Goal: Navigation & Orientation: Find specific page/section

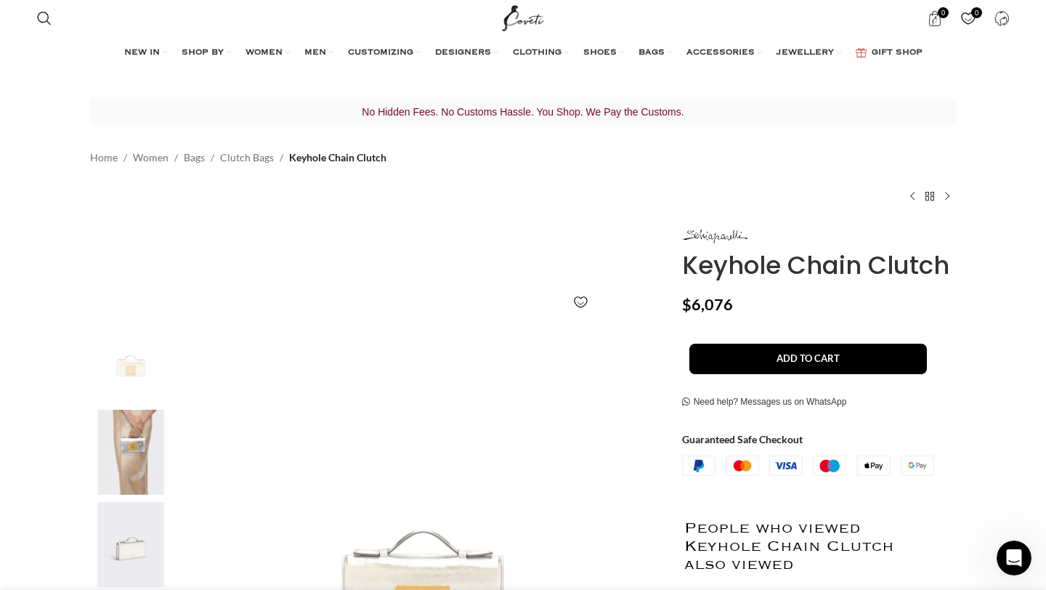
scroll to position [0, 306]
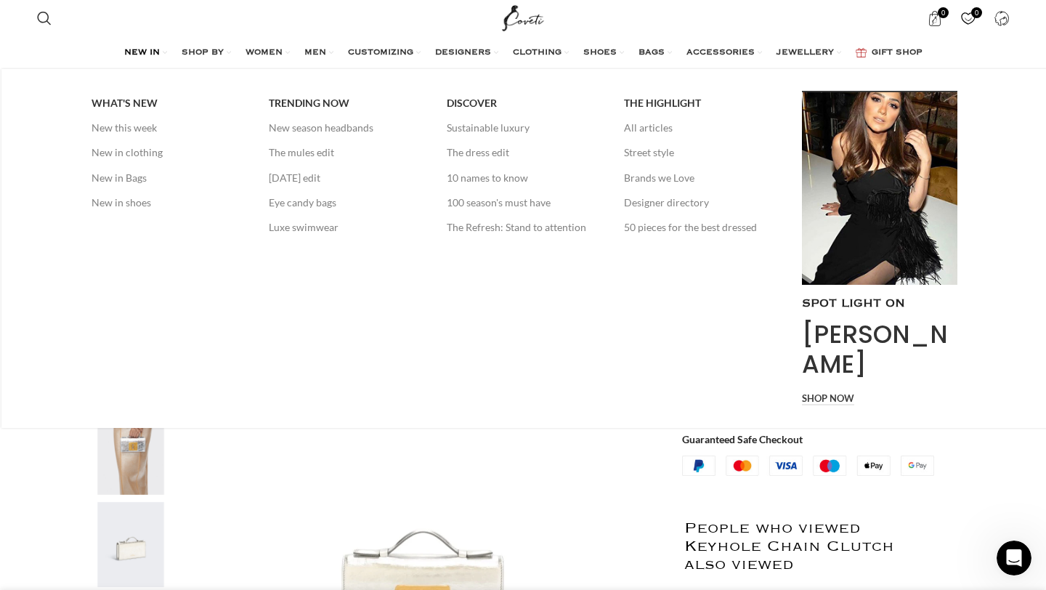
click at [140, 53] on span "NEW IN" at bounding box center [142, 53] width 36 height 12
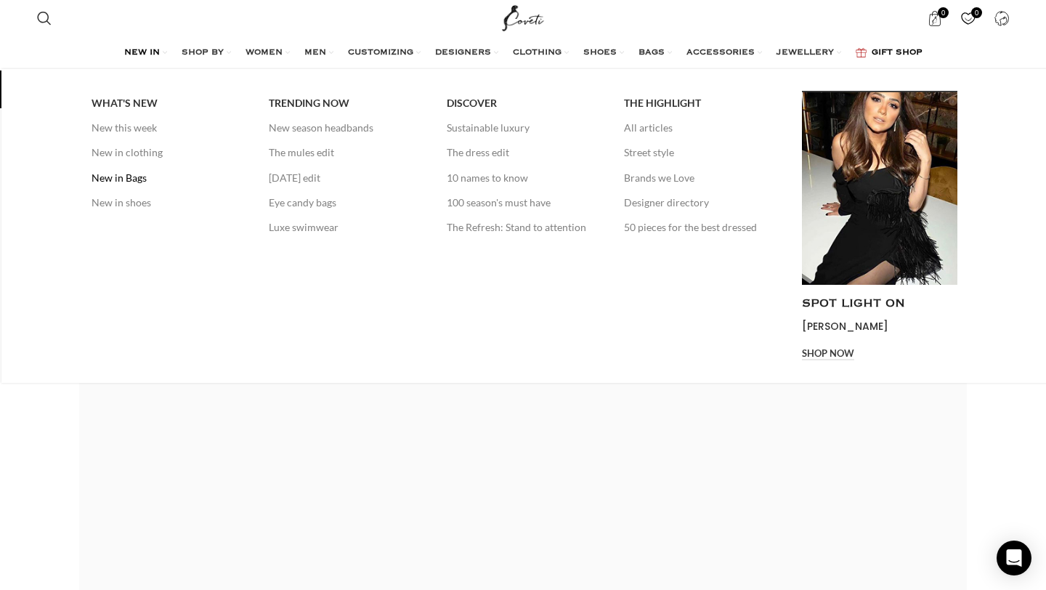
click at [129, 179] on link "New in Bags" at bounding box center [169, 178] width 155 height 25
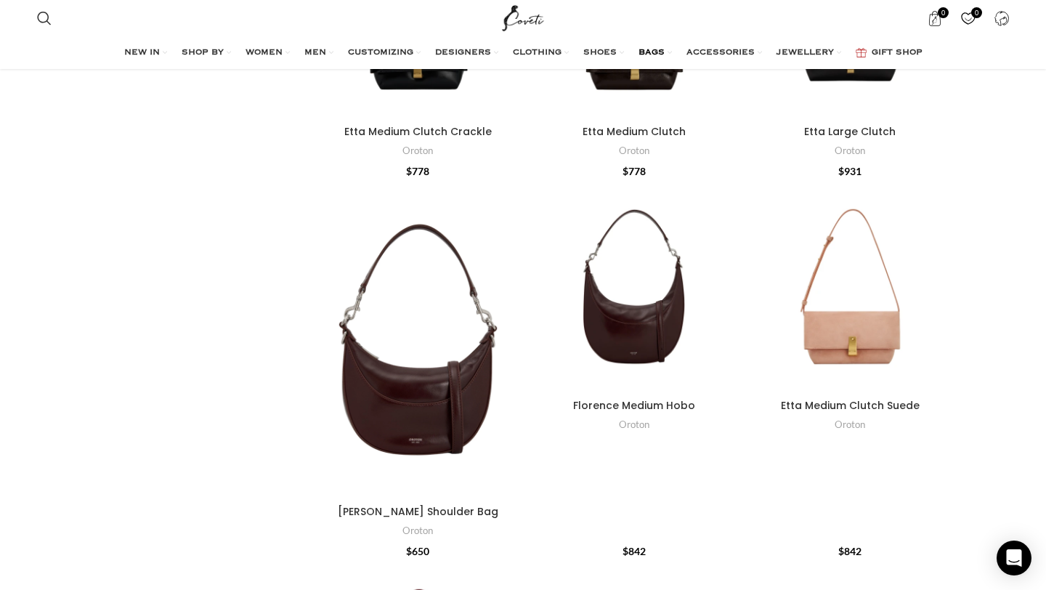
scroll to position [2554, 0]
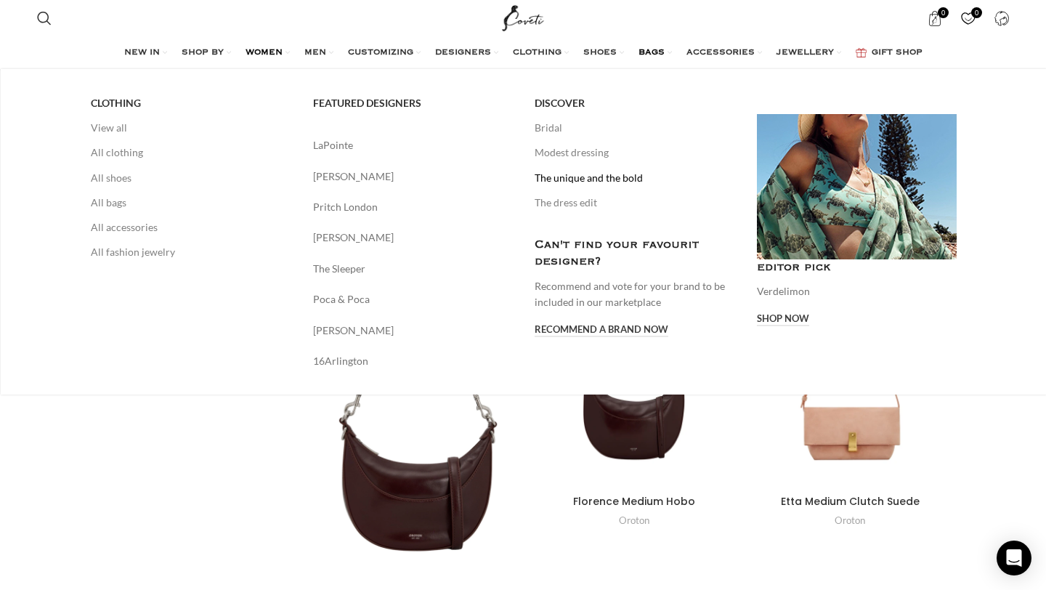
click at [549, 178] on link "The unique and the bold" at bounding box center [635, 178] width 200 height 25
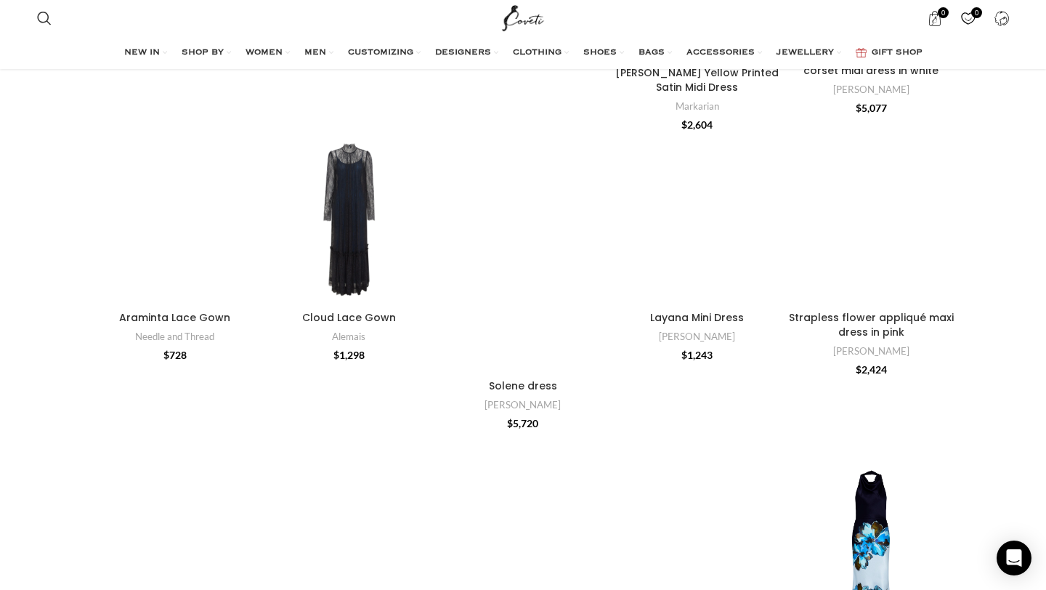
scroll to position [1137, 0]
